Goal: Contribute content: Contribute content

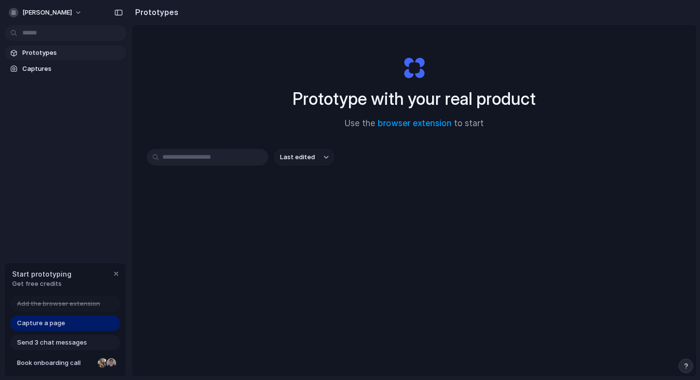
click at [63, 325] on span "Capture a page" at bounding box center [41, 324] width 48 height 10
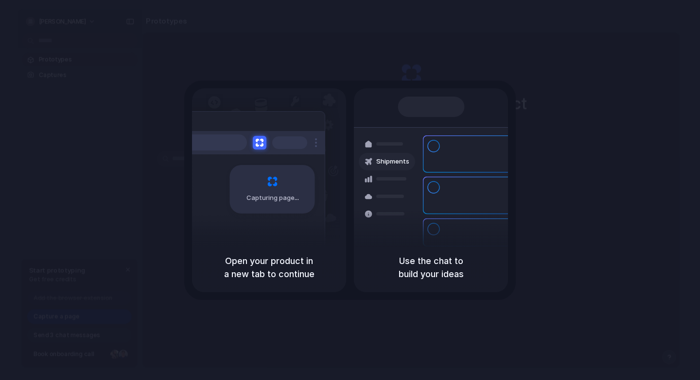
click at [265, 193] on span "Capturing page" at bounding box center [273, 198] width 54 height 10
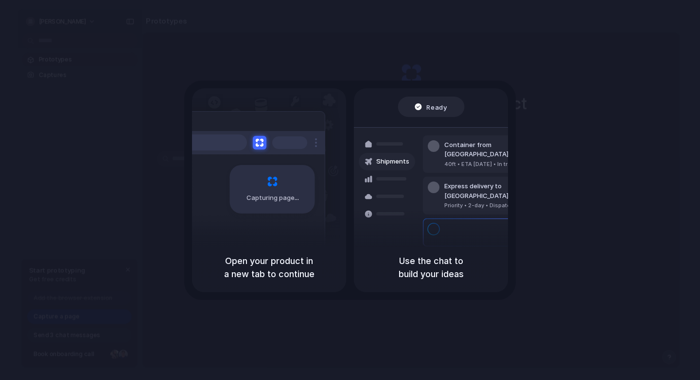
click at [263, 269] on h5 "Open your product in a new tab to continue" at bounding box center [269, 268] width 131 height 26
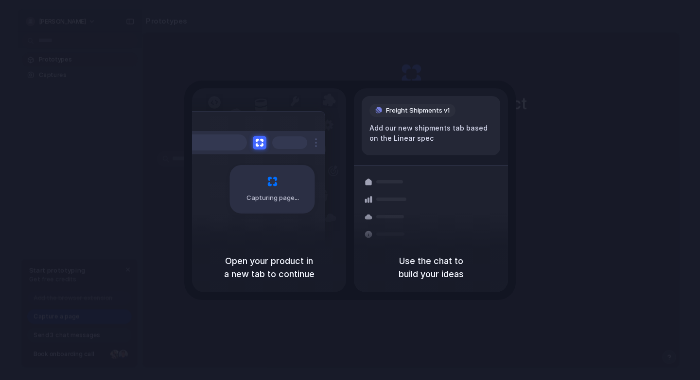
click at [245, 192] on div "Capturing page" at bounding box center [272, 189] width 85 height 49
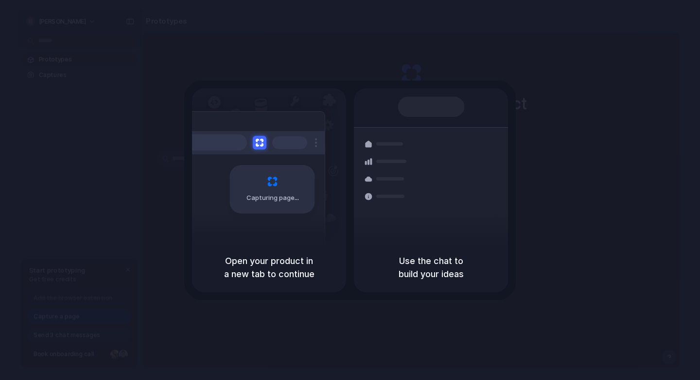
click at [245, 192] on div "Capturing page" at bounding box center [272, 189] width 85 height 49
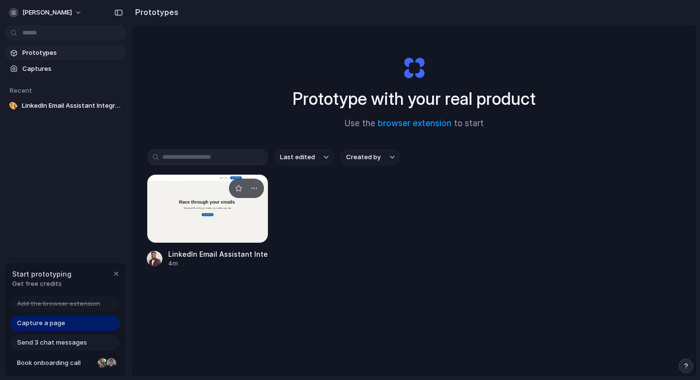
click at [217, 201] on div at bounding box center [207, 208] width 121 height 69
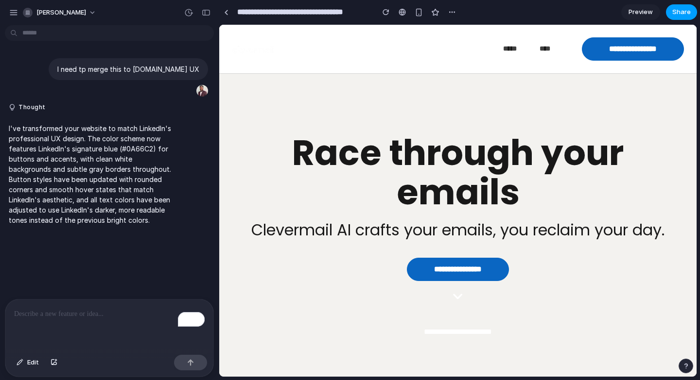
click at [679, 14] on span "Share" at bounding box center [681, 12] width 18 height 10
click at [450, 15] on div "Share ' LinkedIn Email Assistant Integration ' Chisom Ebinama Creator Anyone at…" at bounding box center [350, 190] width 700 height 380
click at [454, 10] on div "button" at bounding box center [452, 12] width 8 height 8
click at [513, 5] on div "Duplicate Delete" at bounding box center [350, 190] width 700 height 380
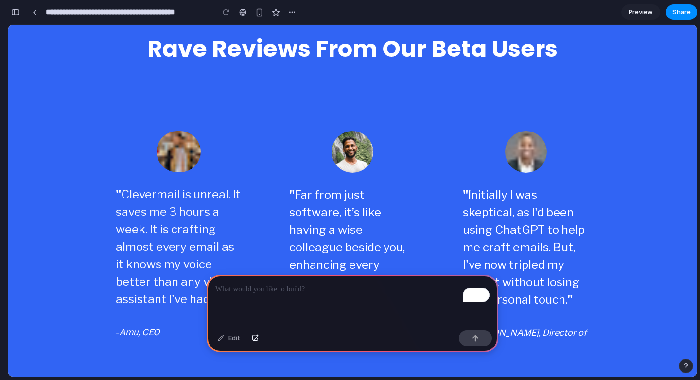
scroll to position [1695, 0]
click at [247, 293] on p "To enrich screen reader interactions, please activate Accessibility in Grammarl…" at bounding box center [352, 290] width 274 height 12
click at [479, 341] on button "button" at bounding box center [475, 339] width 33 height 16
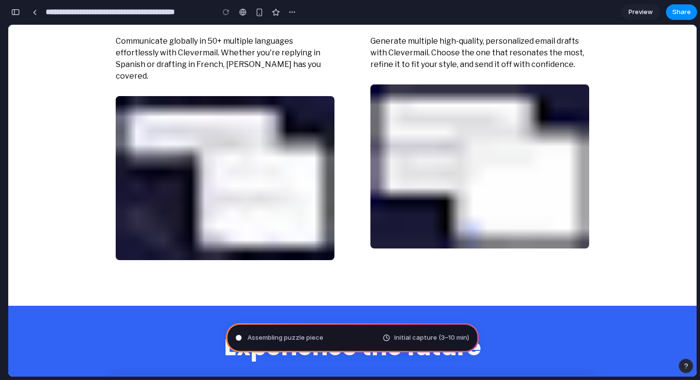
scroll to position [2774, 0]
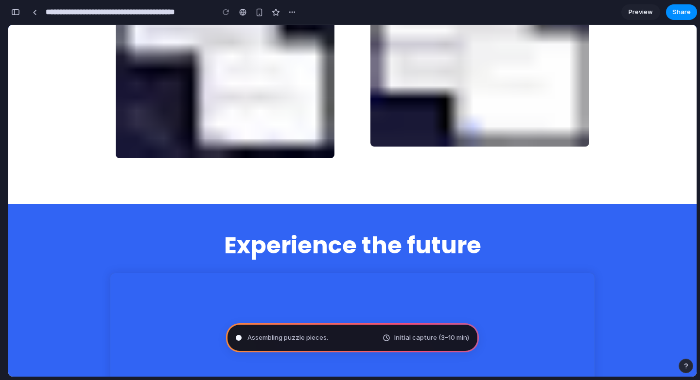
type input "**********"
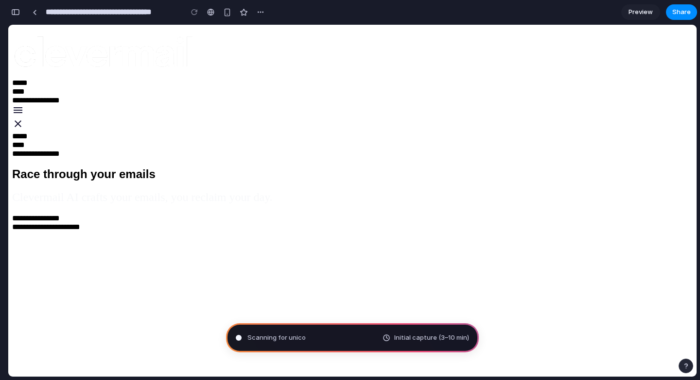
scroll to position [186, 0]
